Goal: Task Accomplishment & Management: Use online tool/utility

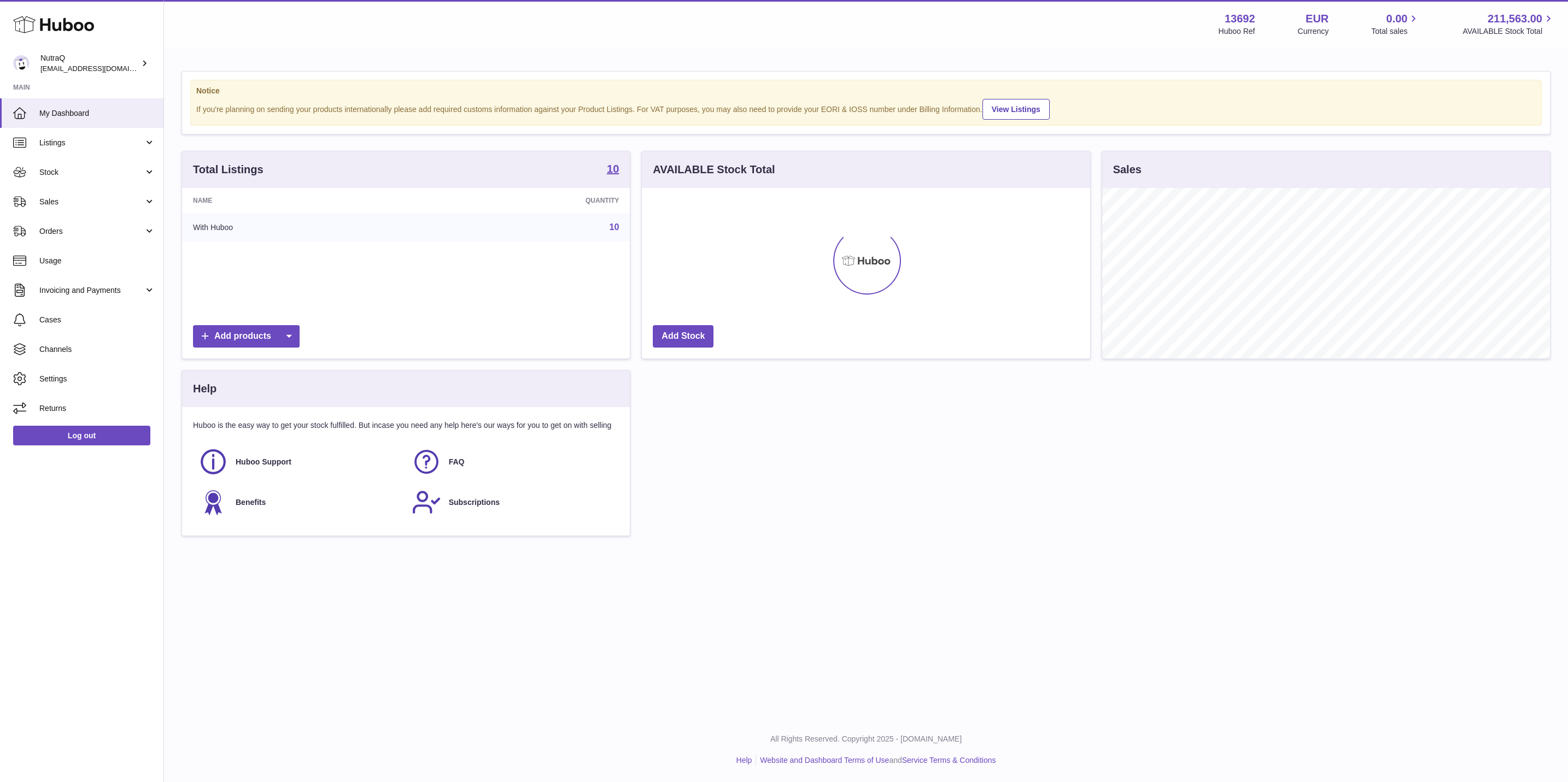
scroll to position [171, 447]
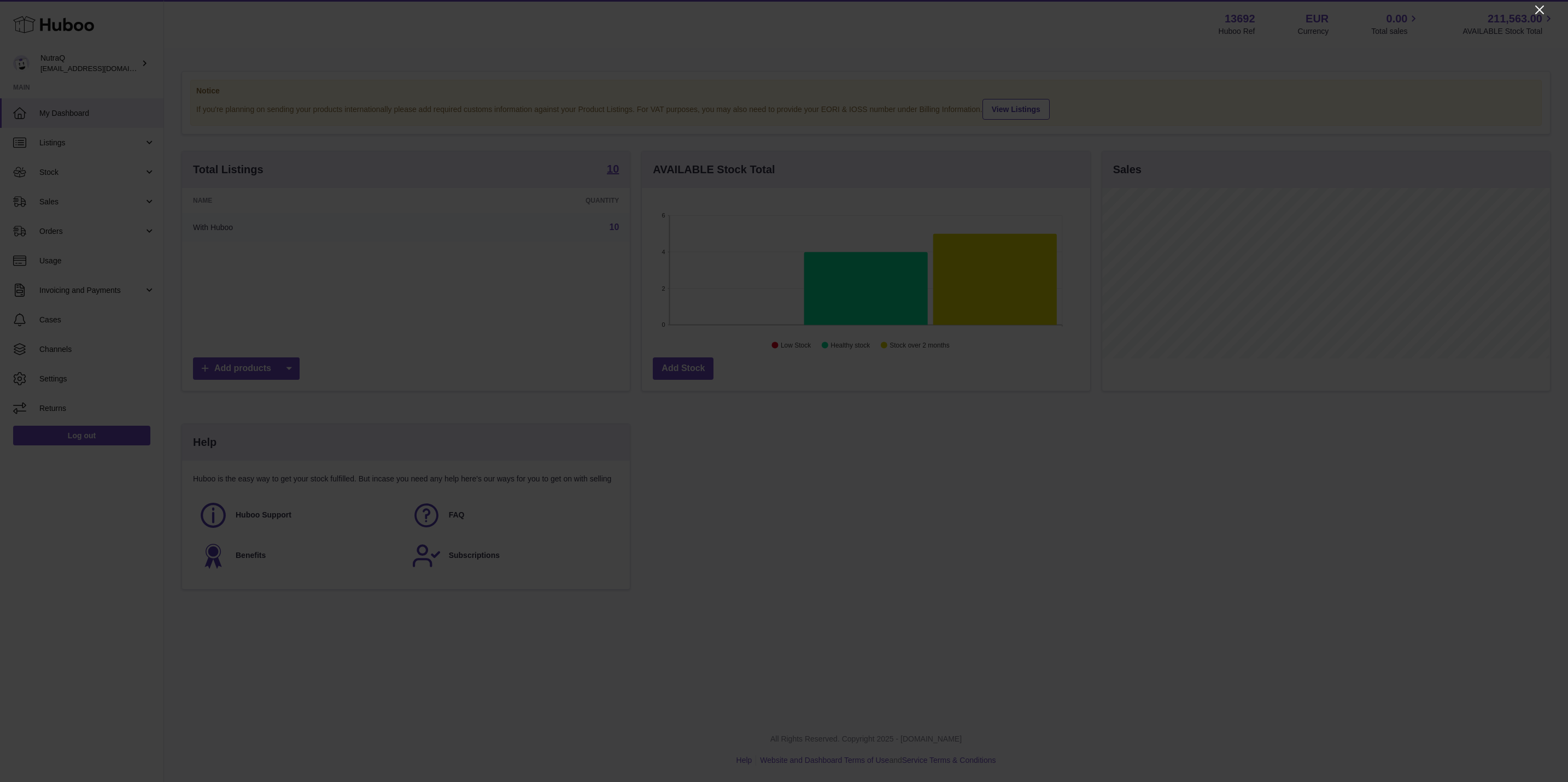
click at [1536, 12] on icon "Close" at bounding box center [1539, 10] width 13 height 13
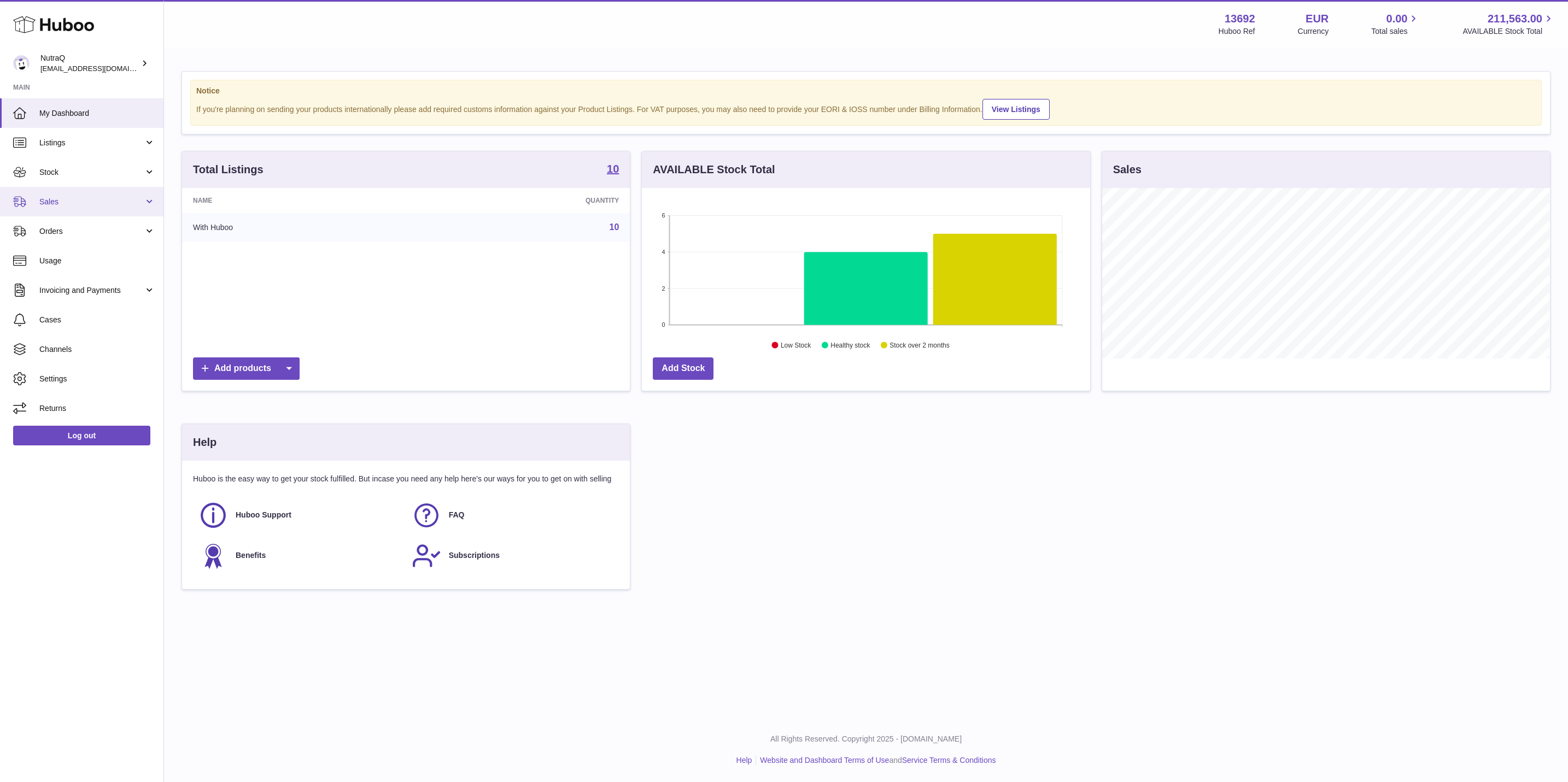
click at [51, 212] on link "Sales" at bounding box center [81, 201] width 163 height 30
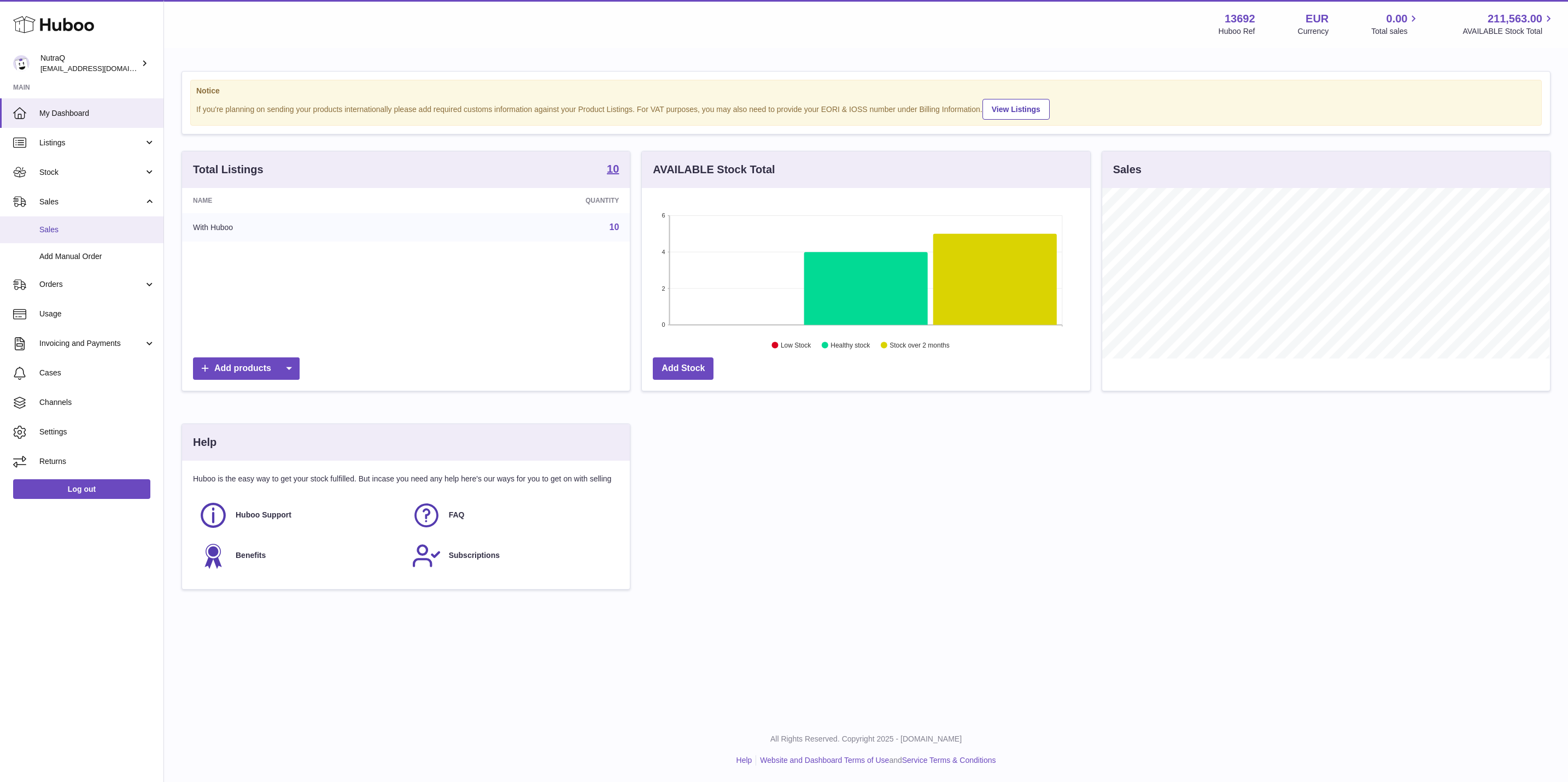
click at [66, 228] on span "Sales" at bounding box center [96, 229] width 116 height 11
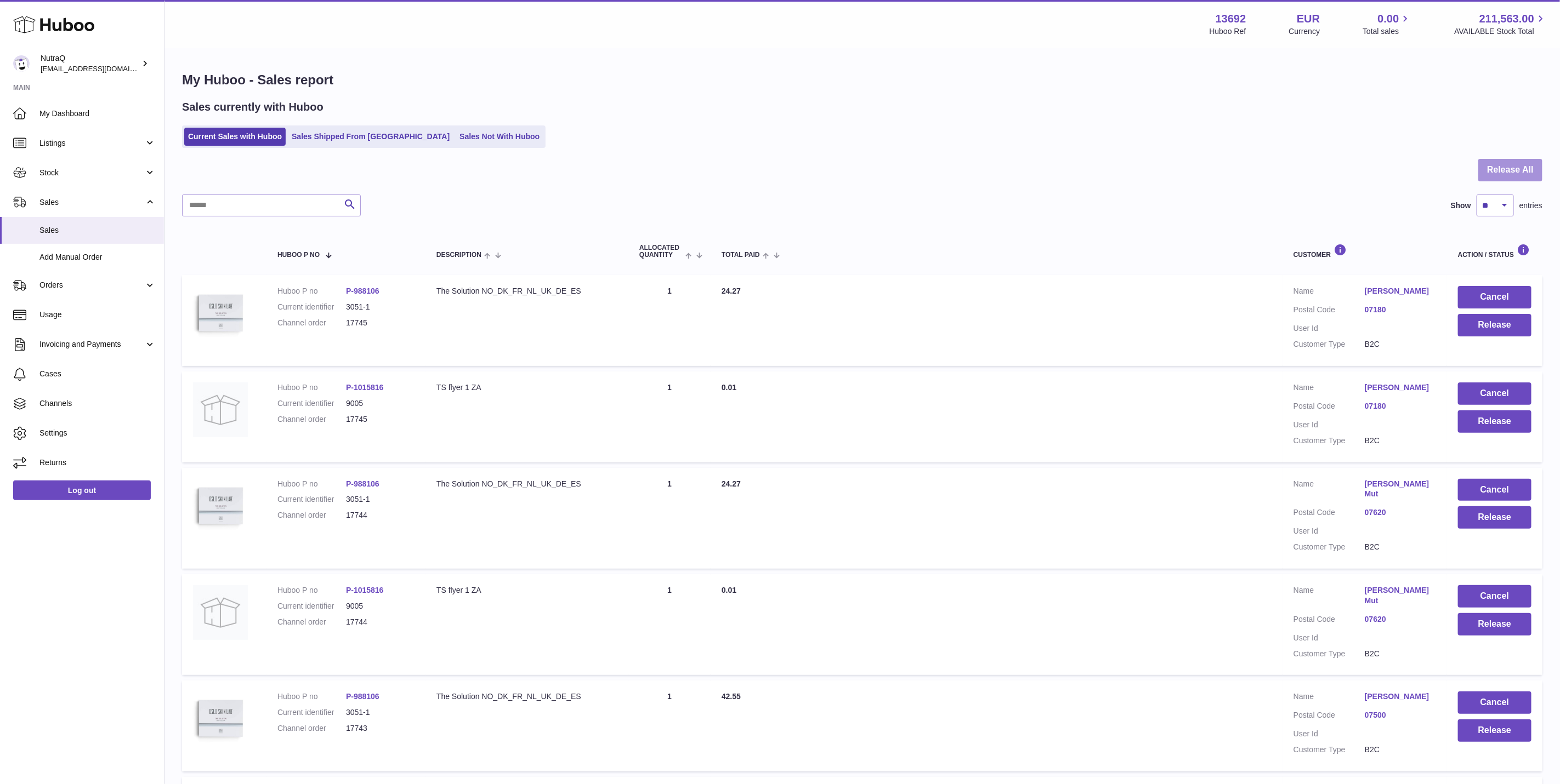
click at [1512, 176] on button "Release All" at bounding box center [1509, 169] width 64 height 22
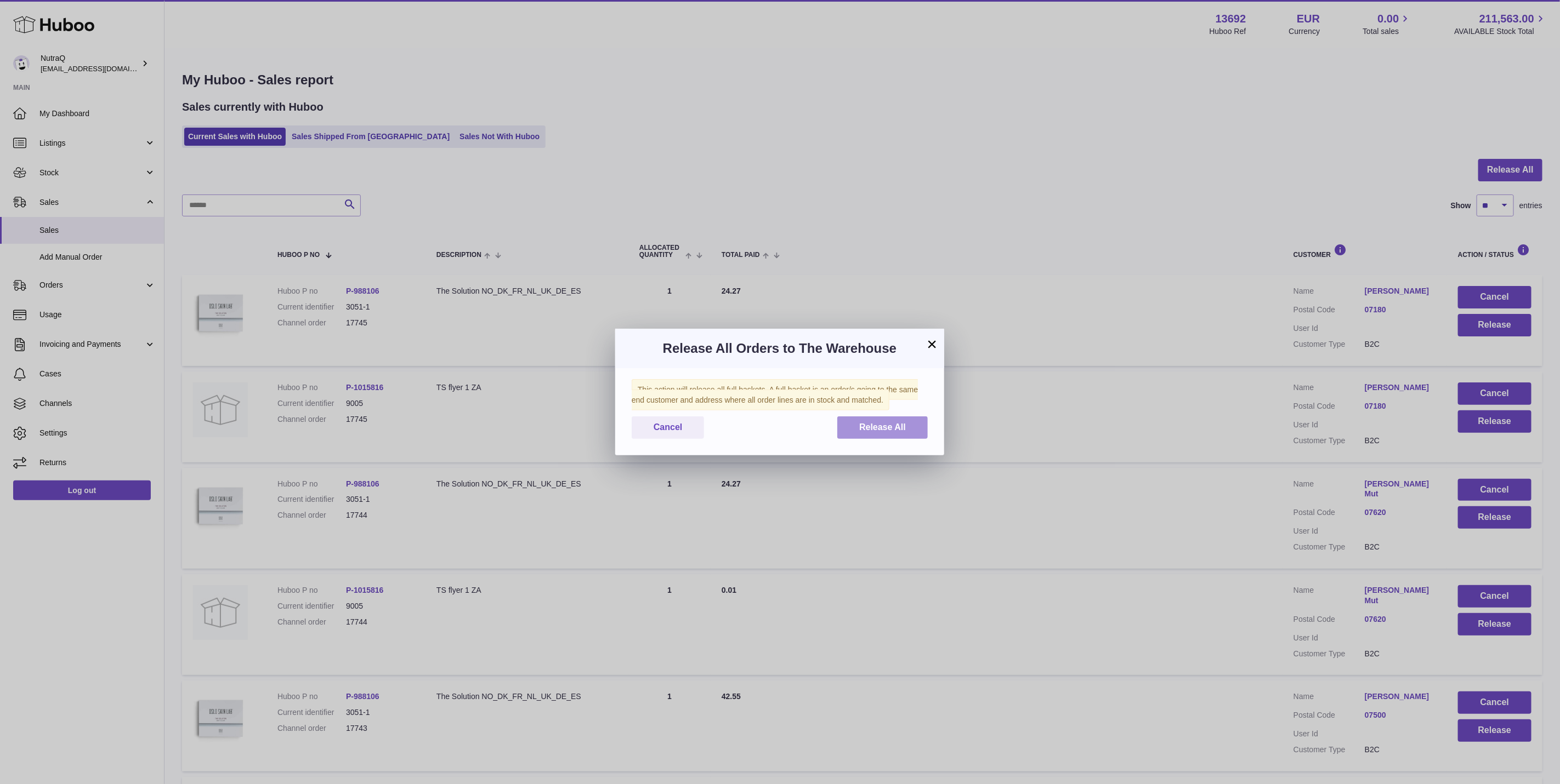
click at [909, 426] on button "Release All" at bounding box center [882, 427] width 90 height 22
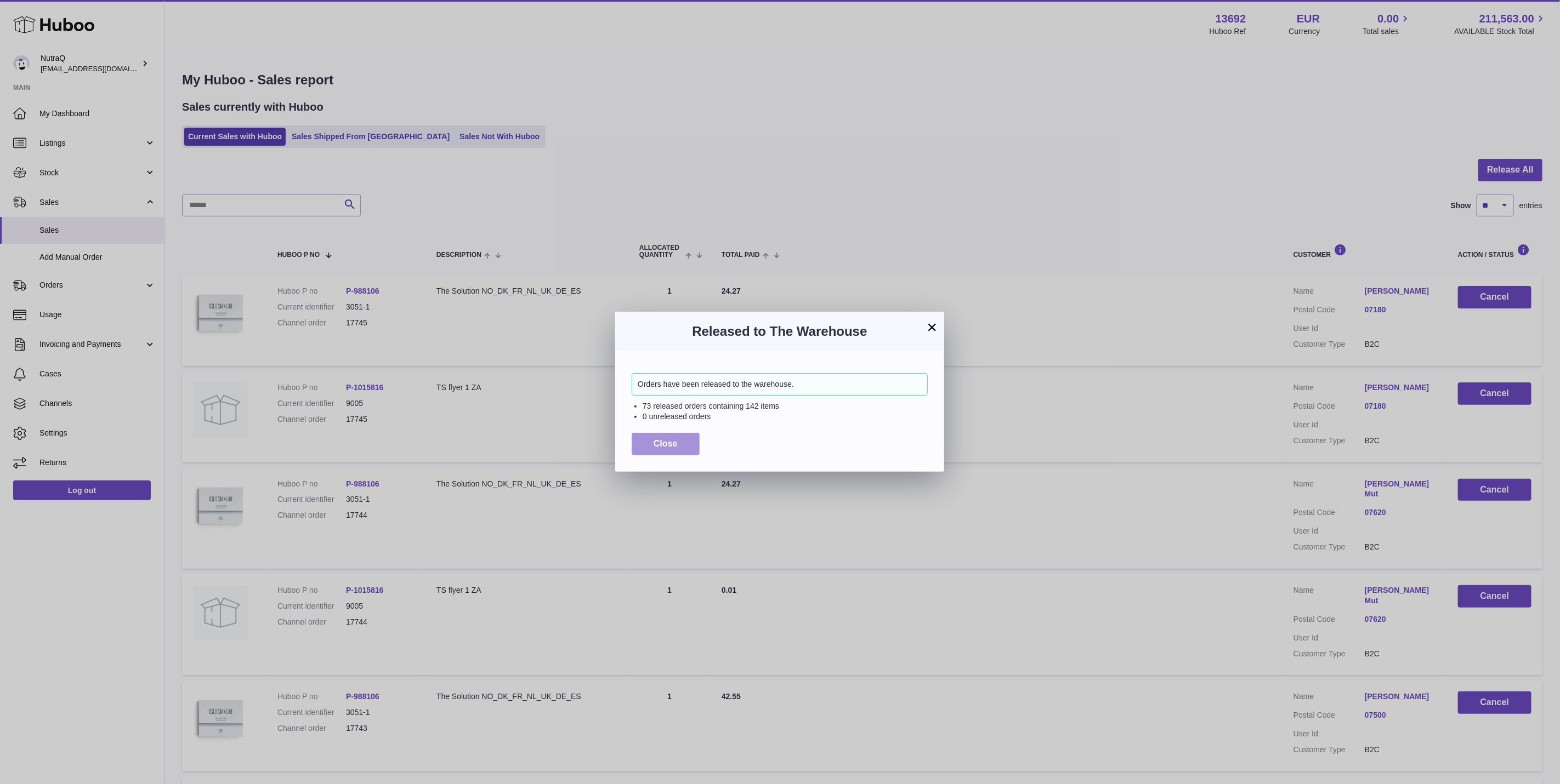
click at [664, 446] on span "Close" at bounding box center [665, 444] width 24 height 10
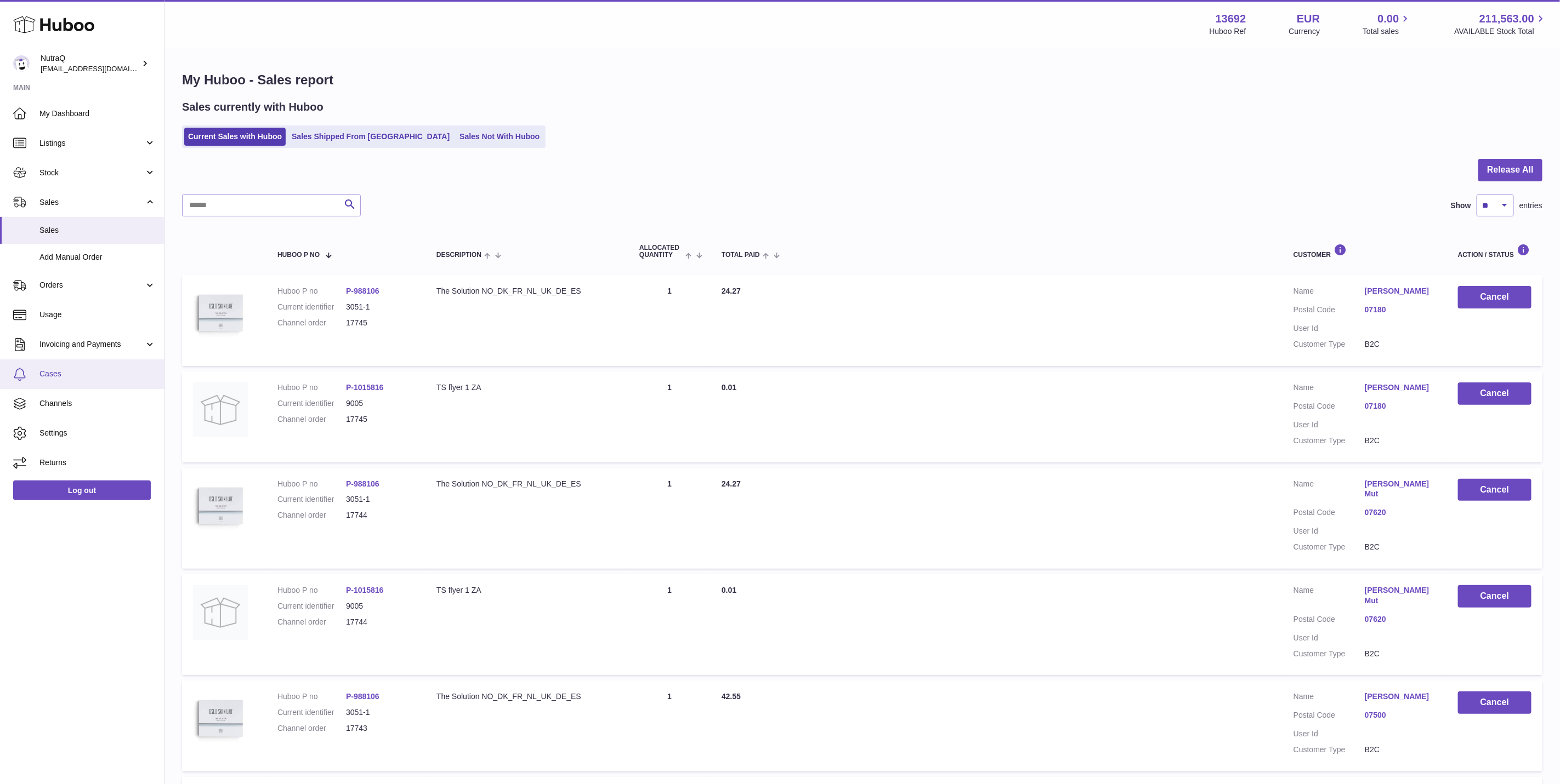
click at [64, 377] on span "Cases" at bounding box center [97, 373] width 116 height 11
